Goal: Transaction & Acquisition: Purchase product/service

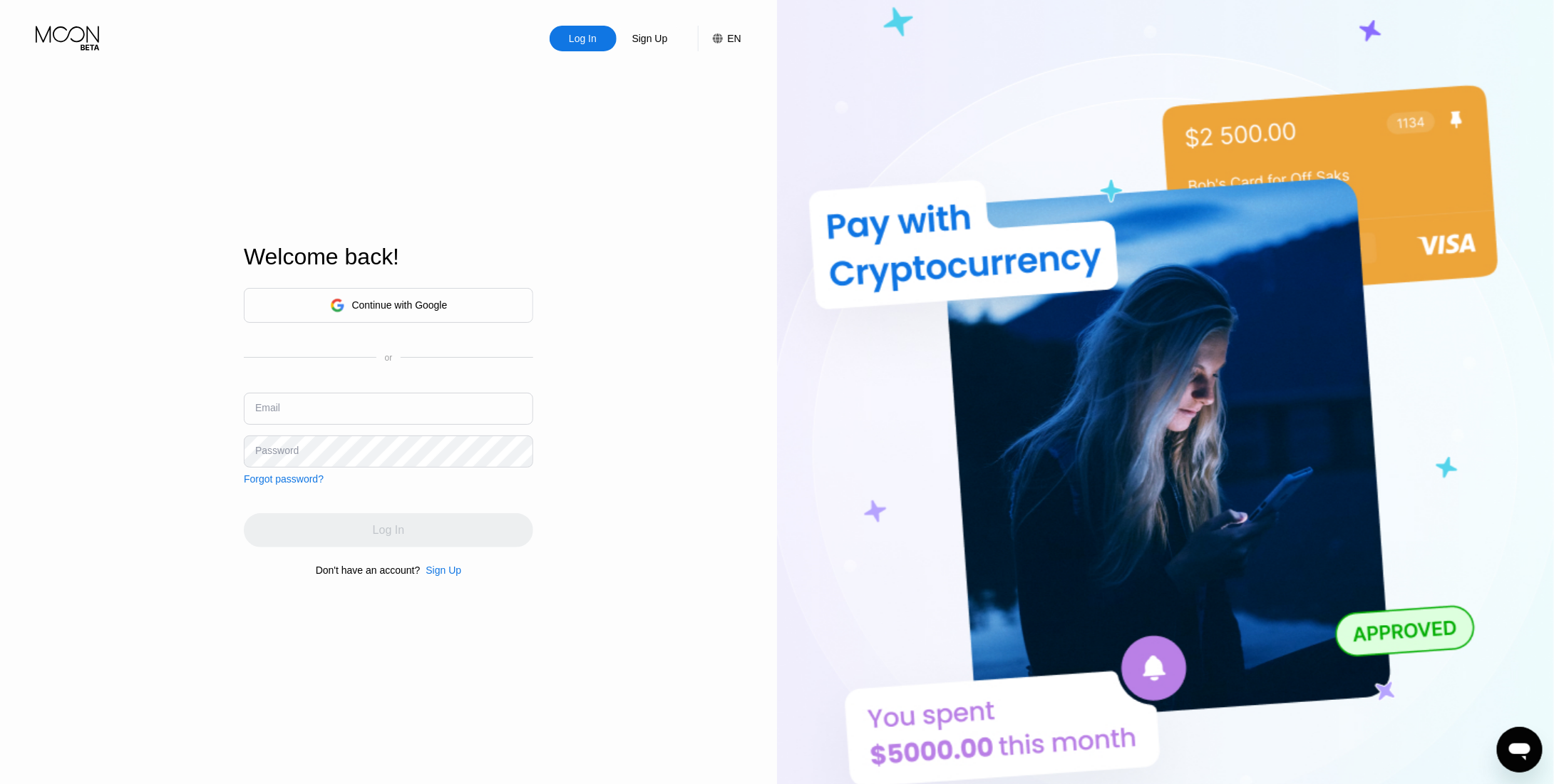
click at [417, 404] on input "text" at bounding box center [389, 408] width 290 height 32
click at [414, 309] on div "Continue with Google" at bounding box center [399, 305] width 96 height 12
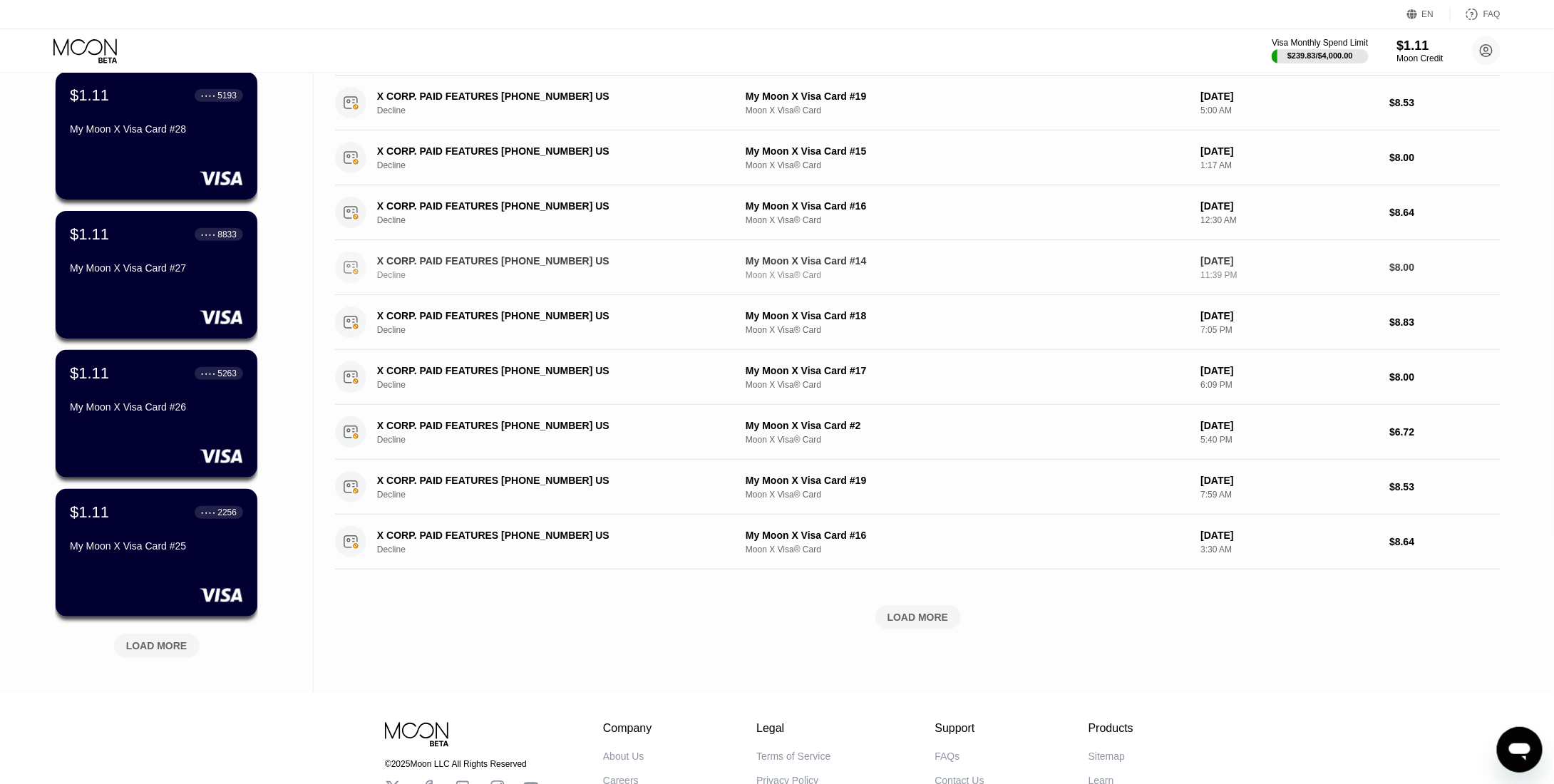
scroll to position [285, 0]
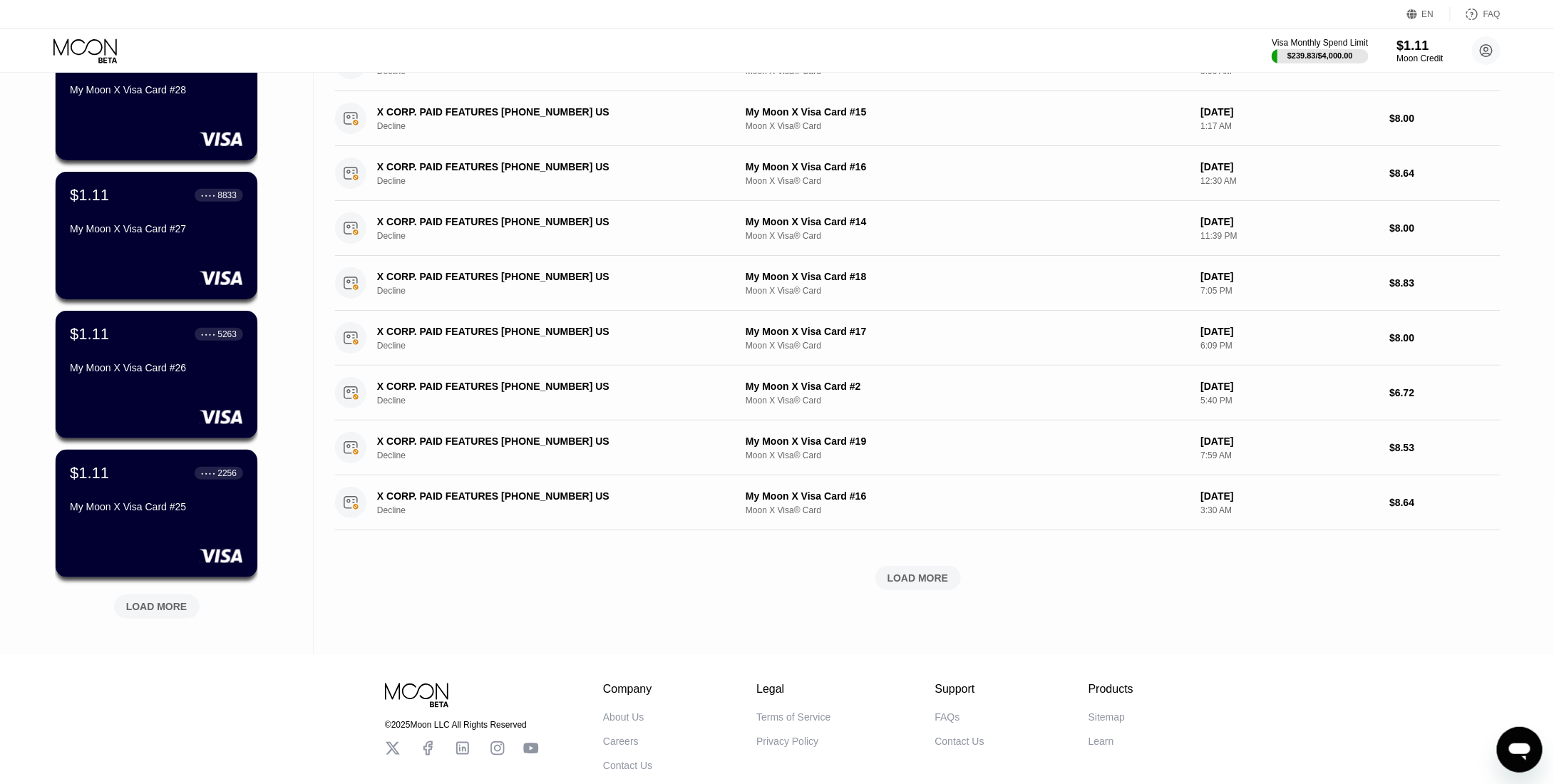
click at [942, 578] on div "LOAD MORE" at bounding box center [918, 578] width 61 height 13
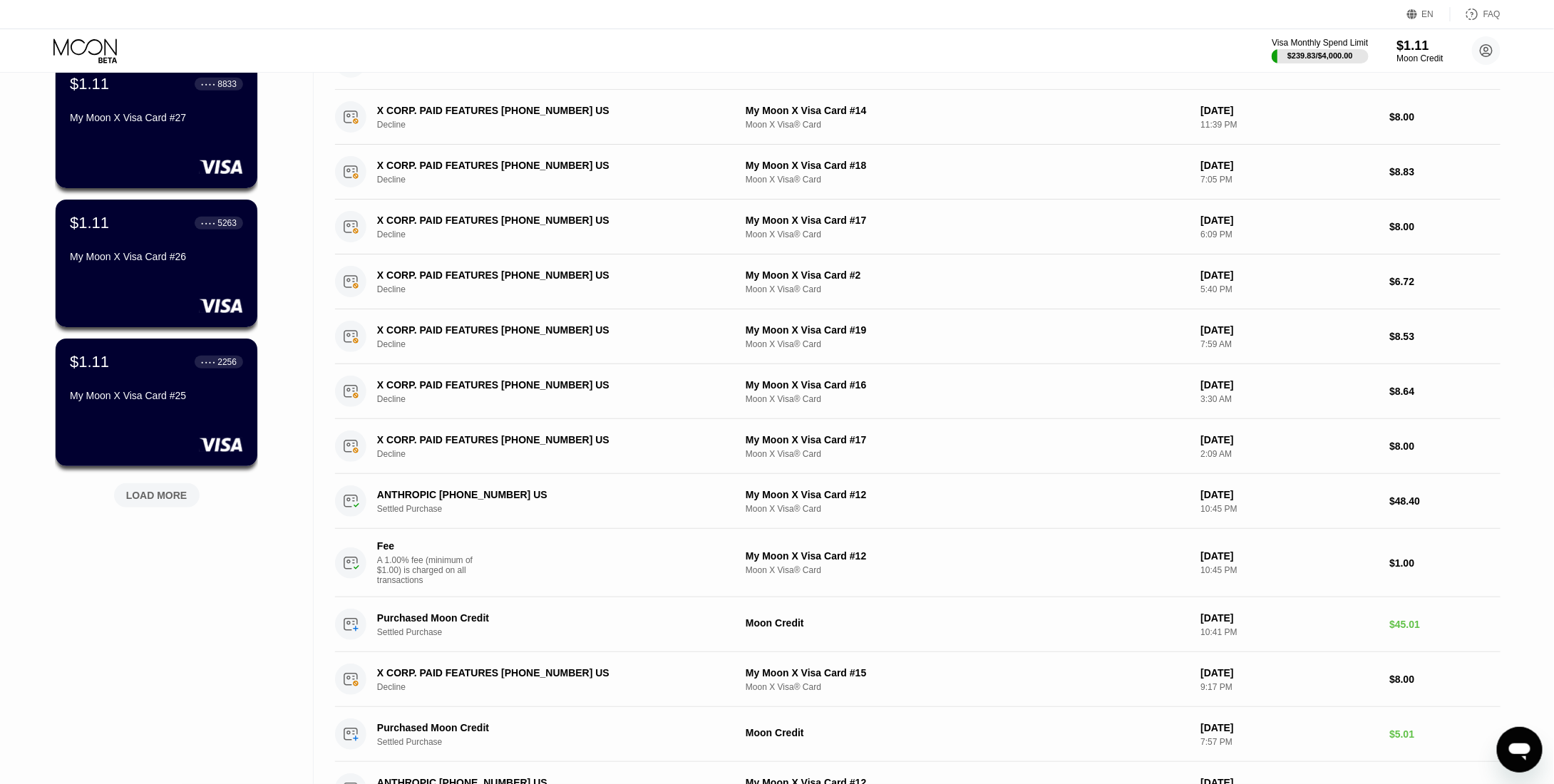
scroll to position [427, 0]
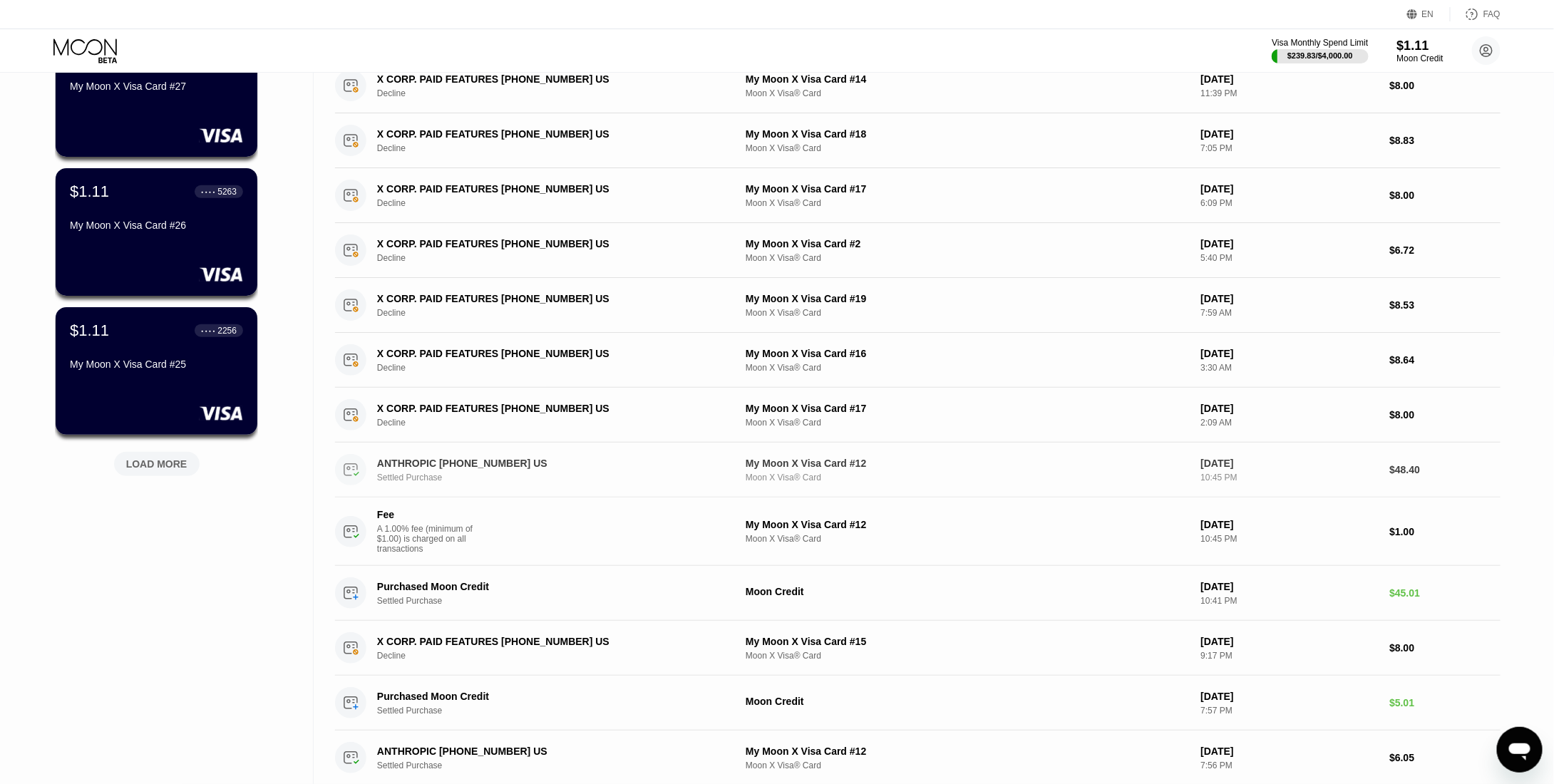
click at [993, 468] on div "My Moon X Visa Card #12 Moon X Visa® Card" at bounding box center [967, 470] width 443 height 25
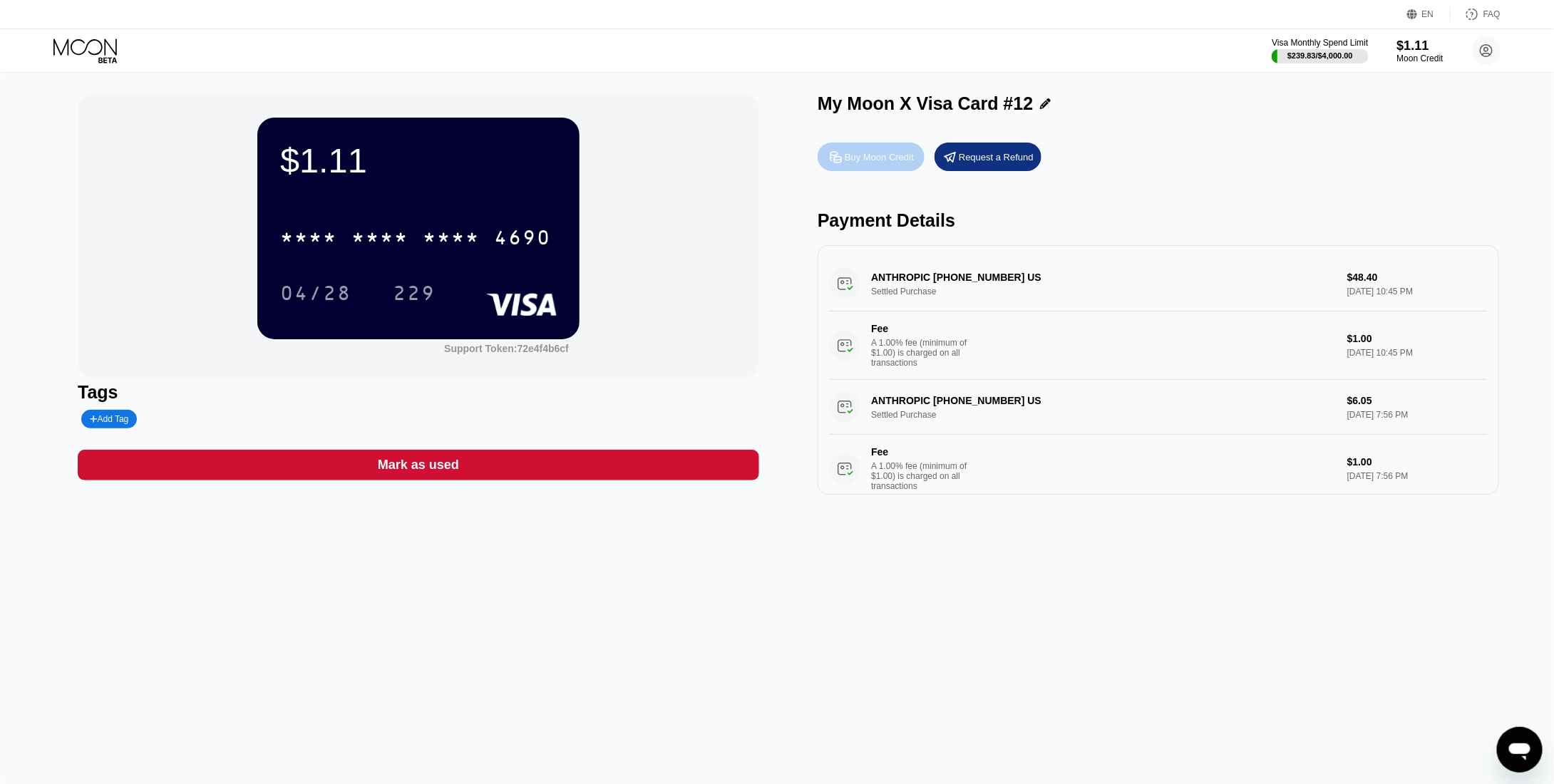
click at [872, 158] on div "Buy Moon Credit" at bounding box center [879, 157] width 69 height 13
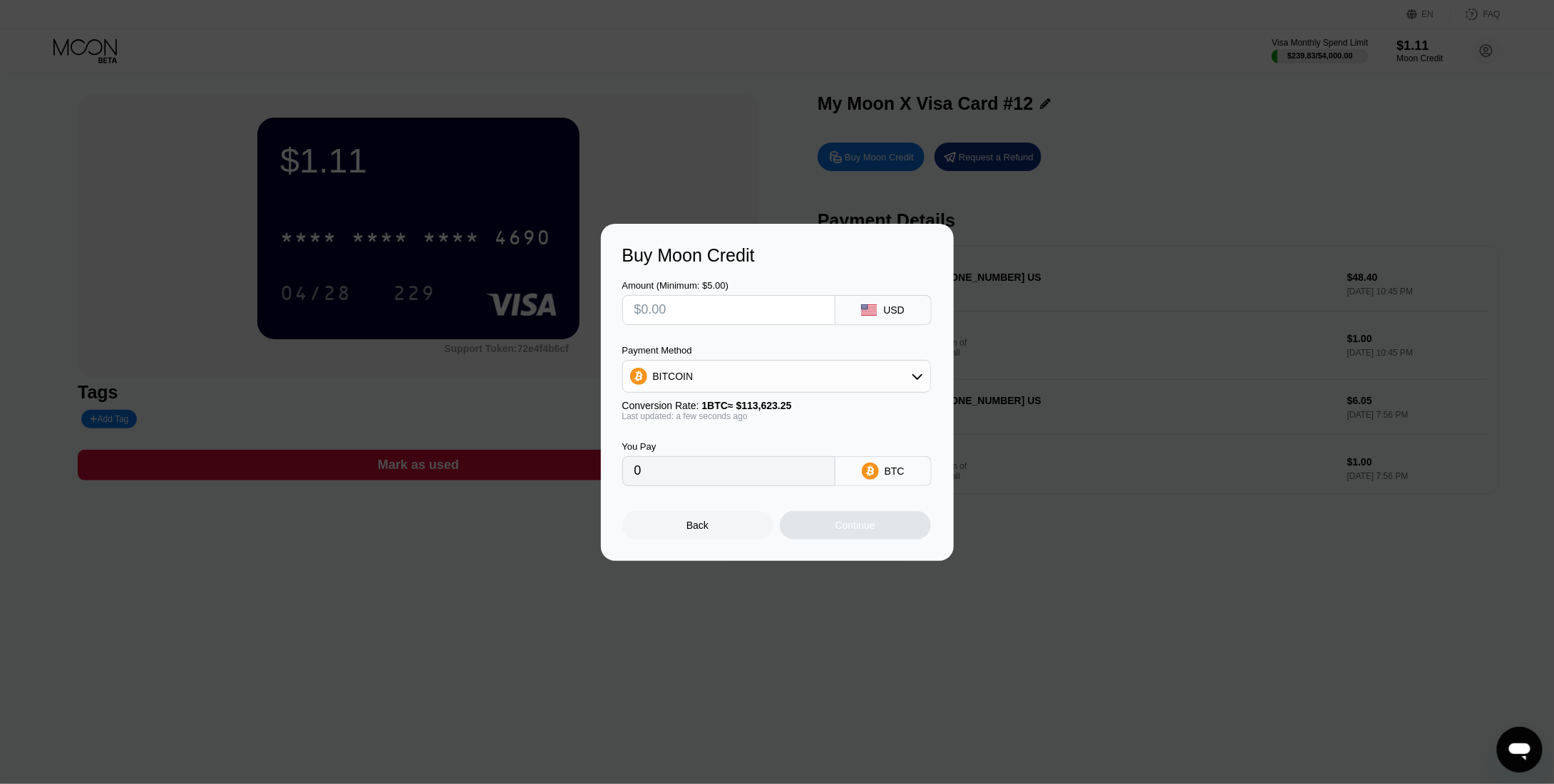
click at [767, 318] on input "text" at bounding box center [729, 309] width 189 height 28
type input "$8"
type input "0.00007041"
type input "$85"
type input "0.00074809"
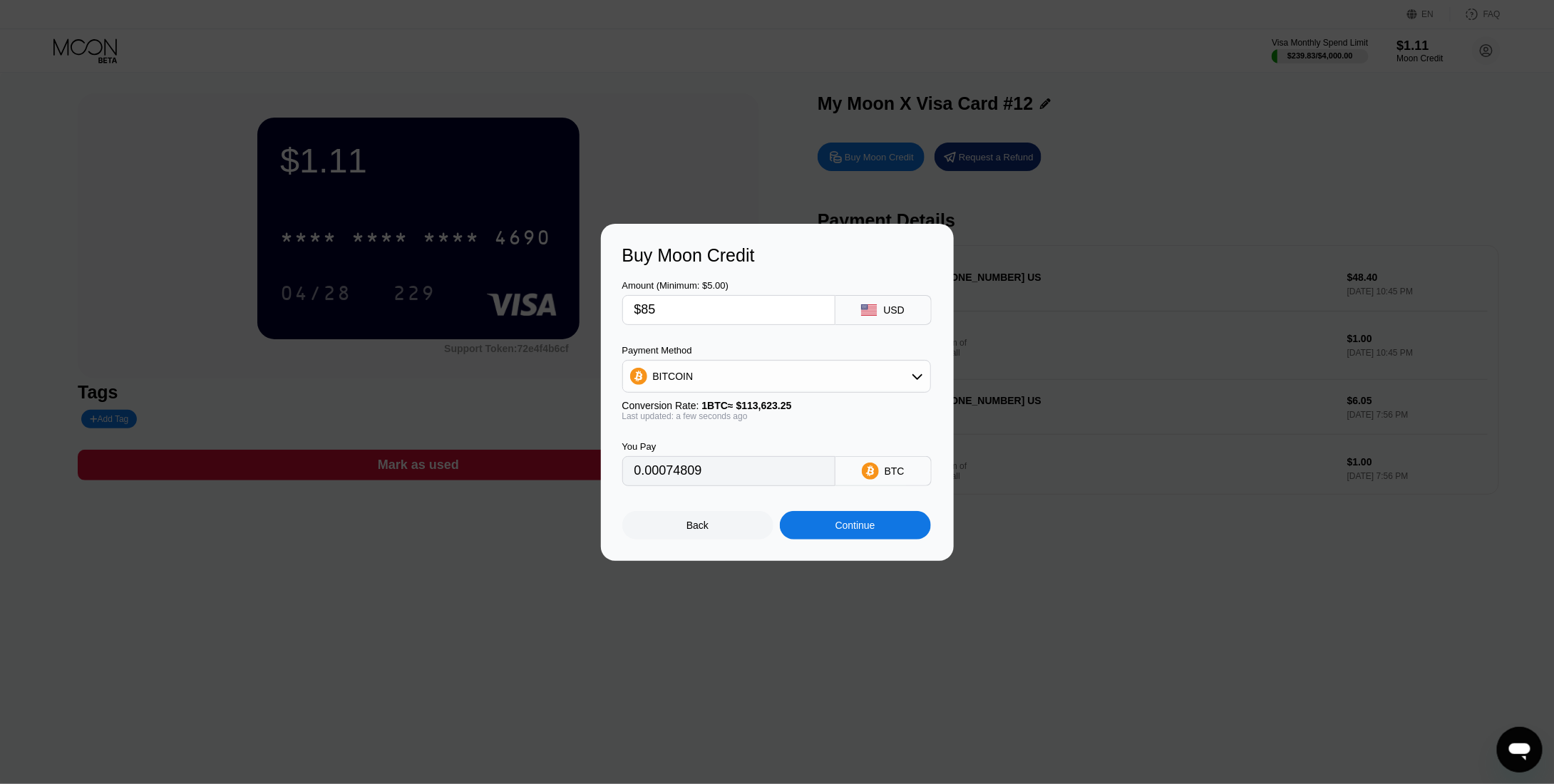
type input "$85"
click at [721, 379] on div "BITCOIN" at bounding box center [777, 376] width 307 height 28
click at [684, 444] on span "USDT on TRON" at bounding box center [692, 447] width 72 height 12
type input "85.86"
click at [853, 531] on div "Continue" at bounding box center [855, 525] width 40 height 12
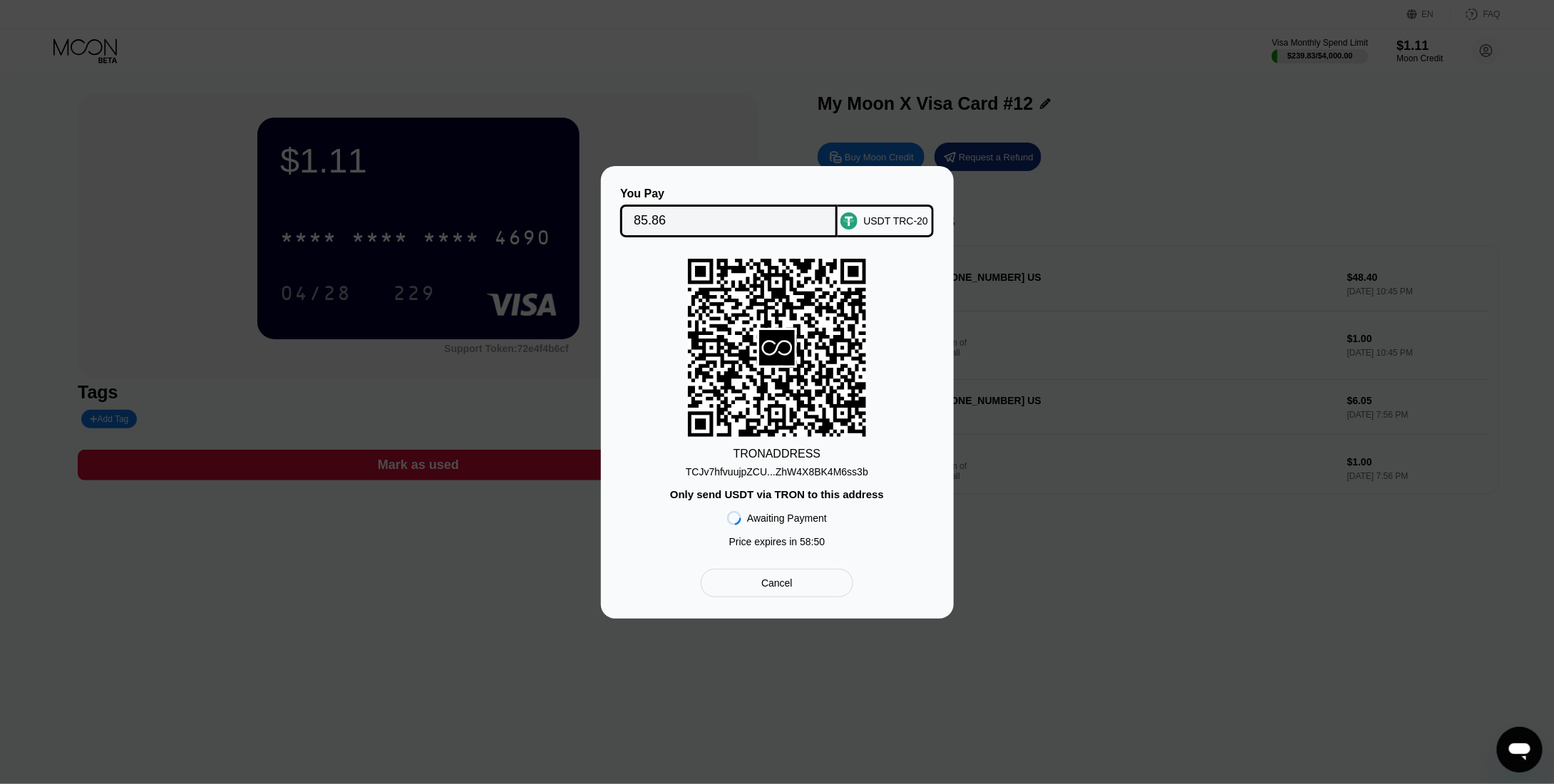
click at [829, 473] on div "TCJv7hfvuujpZCU...ZhW4X8BK4M6ss3b" at bounding box center [777, 472] width 182 height 12
click at [654, 214] on input "85.86" at bounding box center [729, 220] width 190 height 28
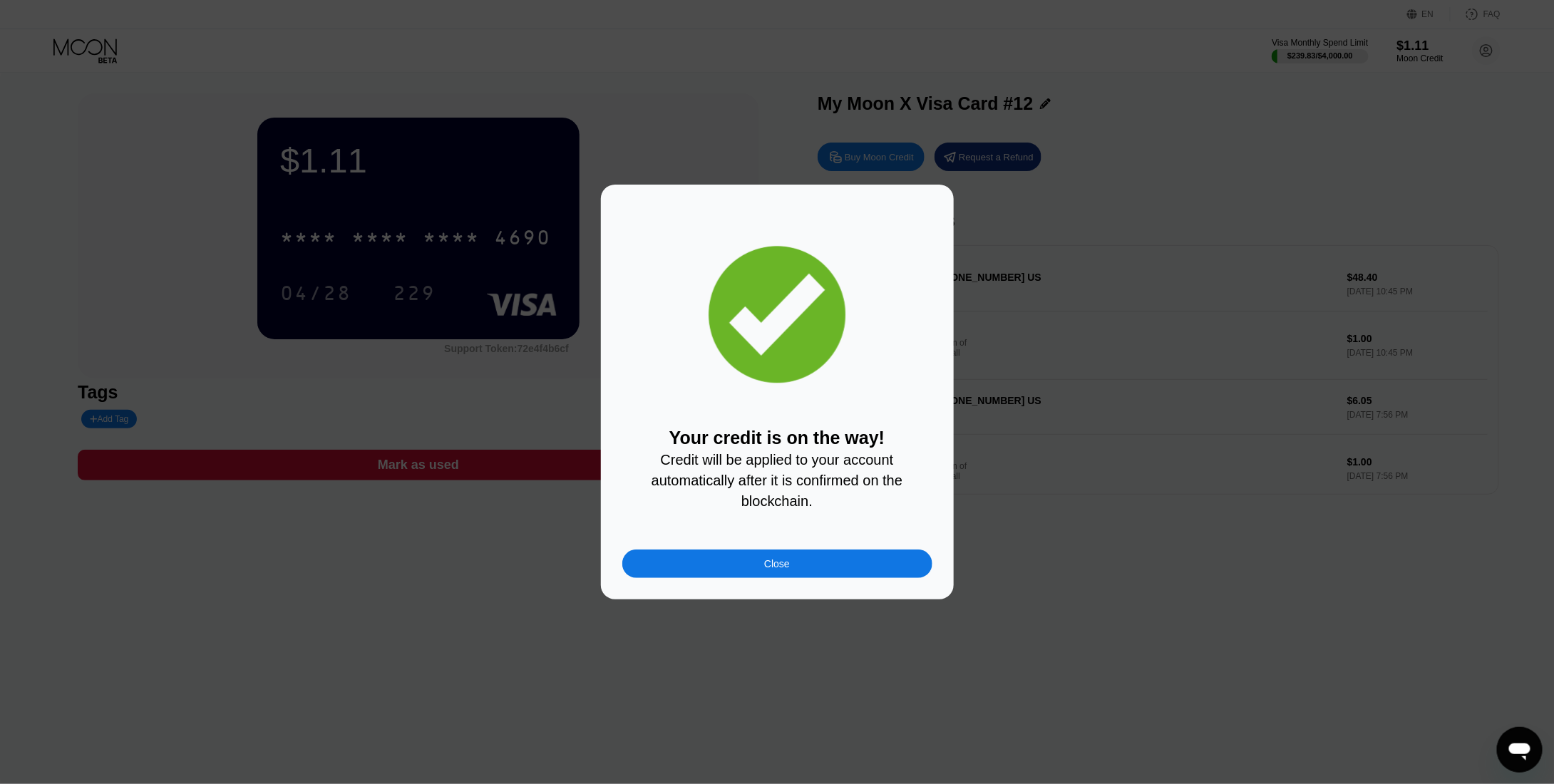
click at [840, 571] on div "Close" at bounding box center [777, 563] width 310 height 28
